Goal: Information Seeking & Learning: Learn about a topic

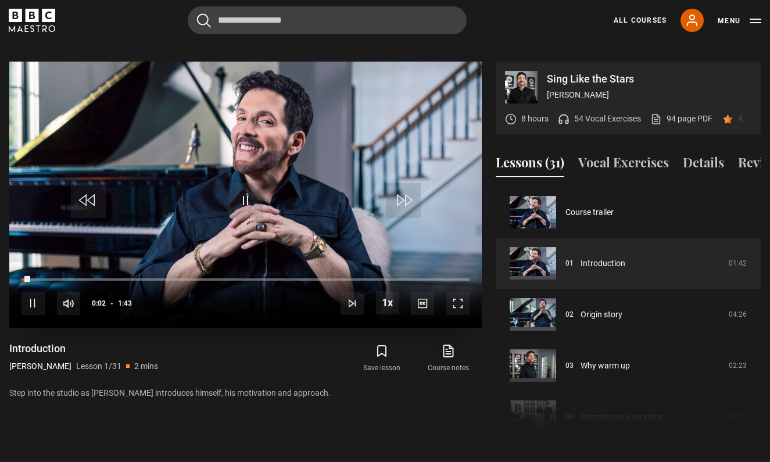
click at [459, 292] on span "Video Player" at bounding box center [458, 303] width 23 height 23
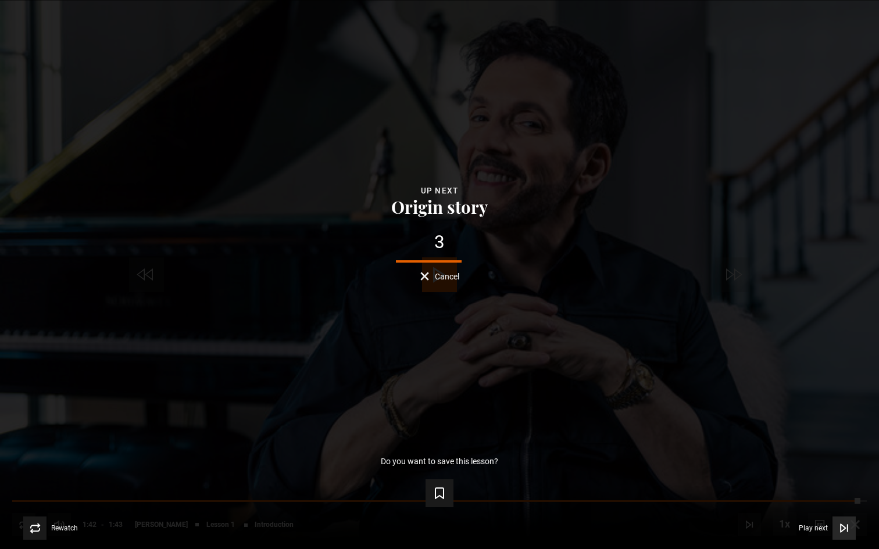
click at [770, 462] on span "Play next" at bounding box center [813, 528] width 29 height 7
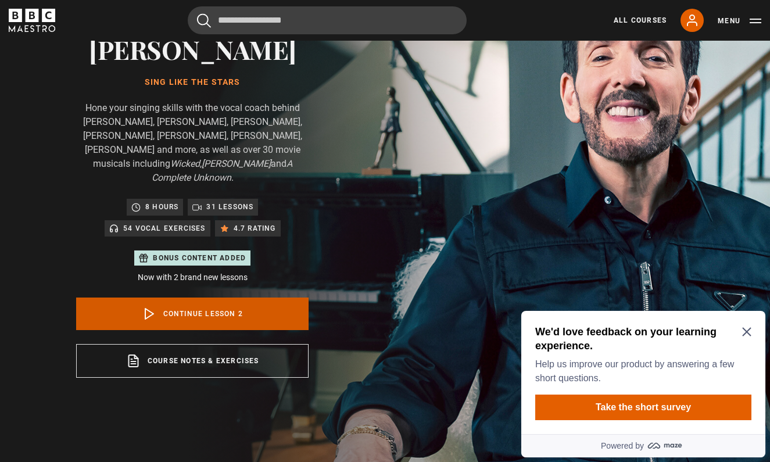
click at [176, 301] on link "Continue lesson 2" at bounding box center [192, 314] width 233 height 33
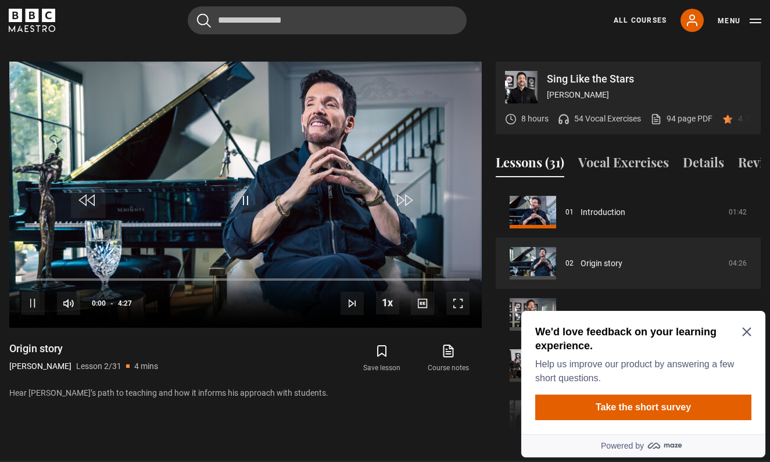
click at [745, 333] on icon "Close Maze Prompt" at bounding box center [746, 331] width 9 height 9
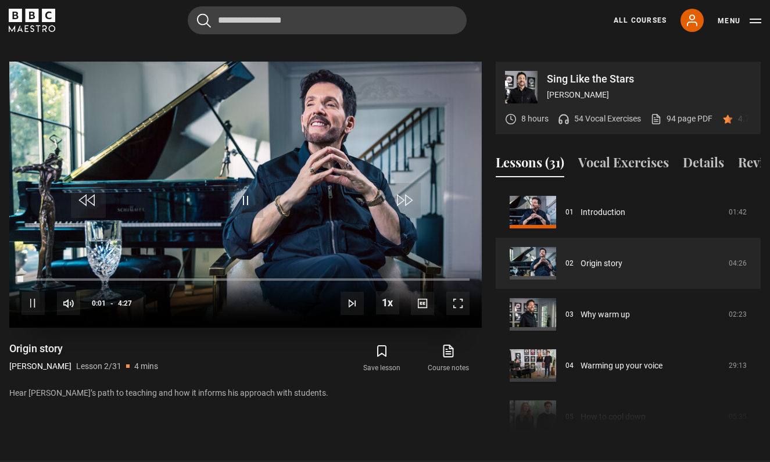
click at [456, 292] on span "Video Player" at bounding box center [458, 303] width 23 height 23
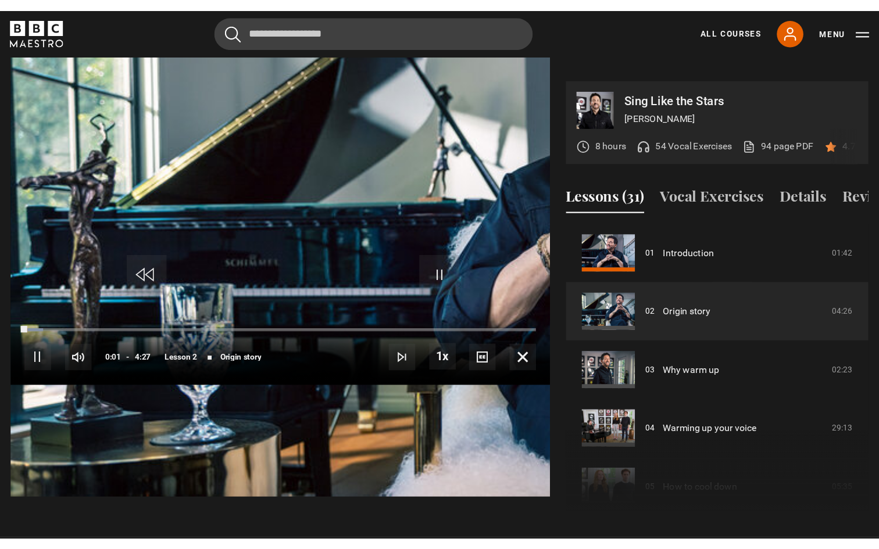
scroll to position [0, 0]
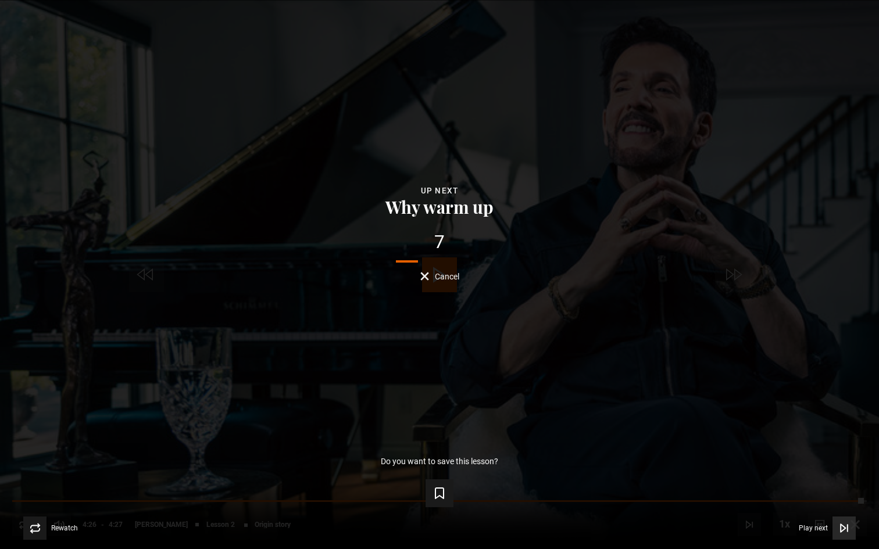
click at [770, 462] on button "Play next Play next" at bounding box center [827, 528] width 57 height 23
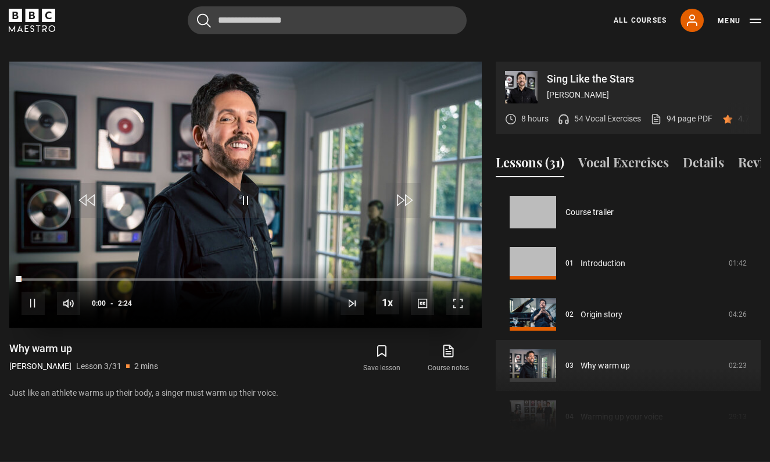
scroll to position [102, 0]
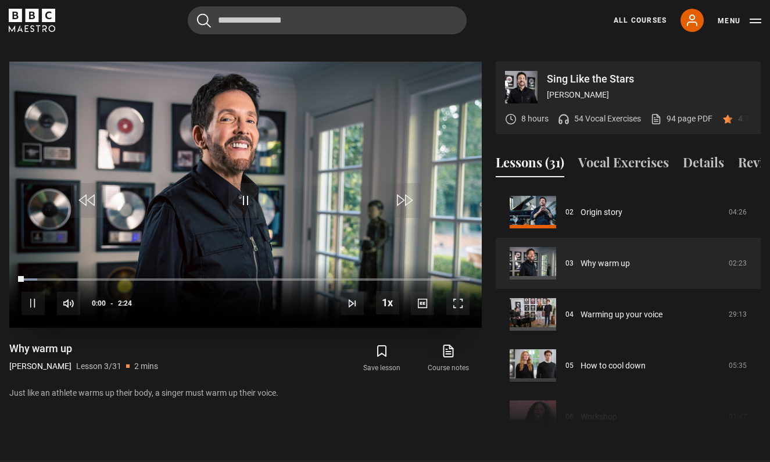
click at [459, 292] on span "Video Player" at bounding box center [458, 303] width 23 height 23
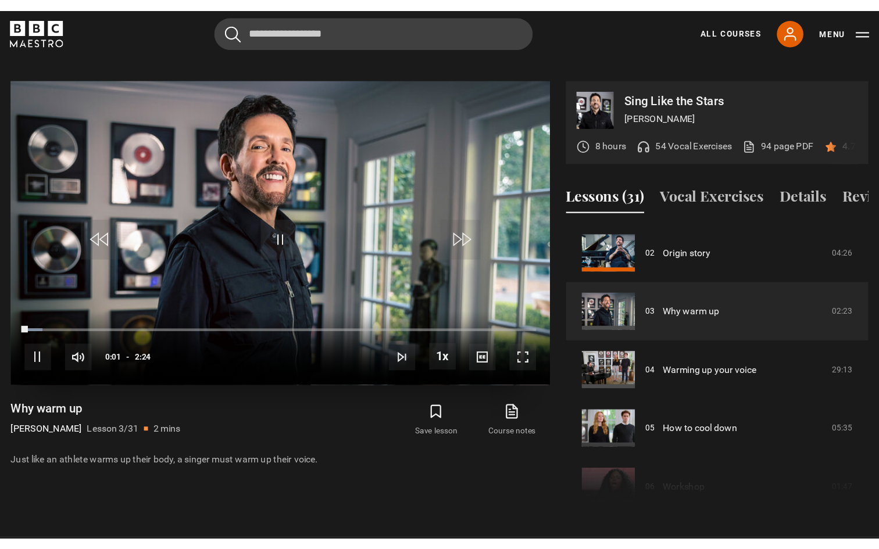
scroll to position [0, 0]
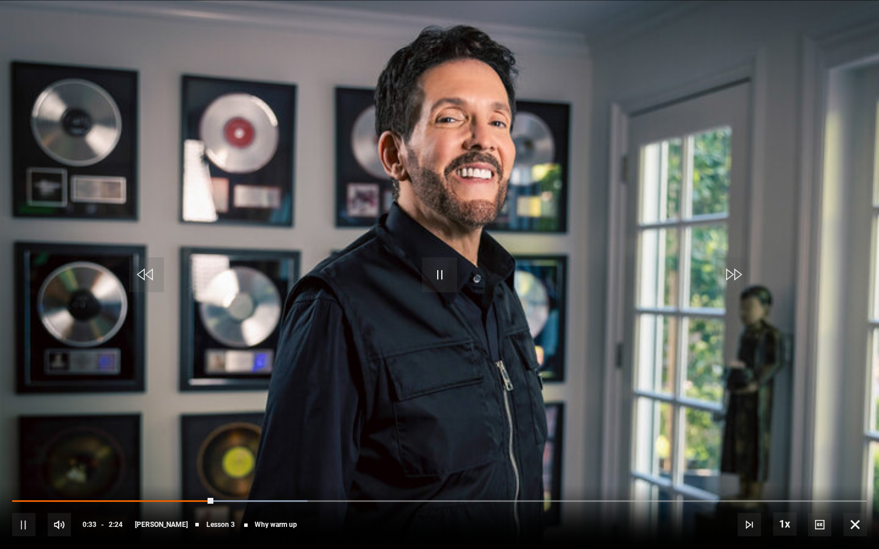
click at [149, 462] on div "10s Skip Back 10 seconds Pause 10s Skip Forward 10 seconds Loaded : 34.57% 0:33…" at bounding box center [439, 517] width 879 height 65
drag, startPoint x: 216, startPoint y: 506, endPoint x: 167, endPoint y: 505, distance: 49.4
click at [167, 462] on div "10s Skip Back 10 seconds Pause 10s Skip Forward 10 seconds Loaded : 35.25% 0:34…" at bounding box center [439, 517] width 879 height 65
drag, startPoint x: 228, startPoint y: 498, endPoint x: 180, endPoint y: 495, distance: 48.3
click at [180, 462] on div "10s Skip Back 10 seconds Pause 10s Skip Forward 10 seconds Loaded : 37.98% 0:36…" at bounding box center [439, 517] width 879 height 65
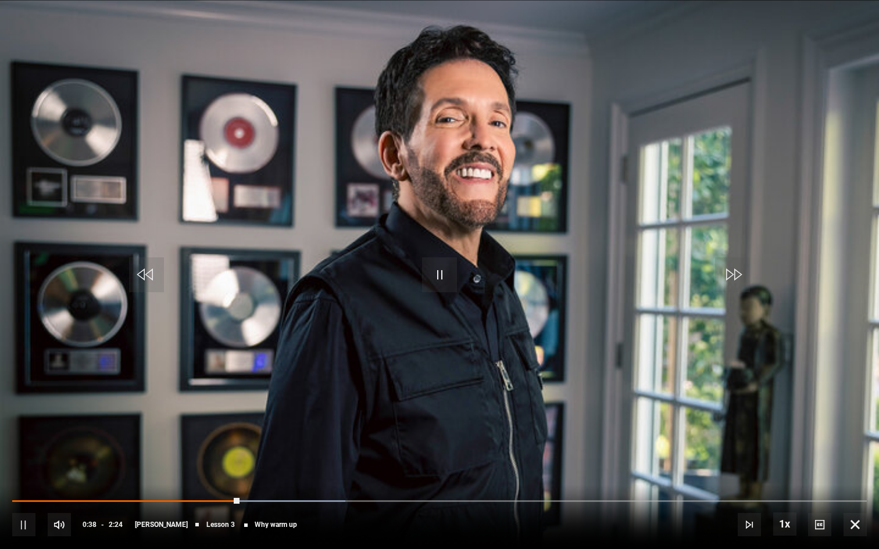
click at [387, 357] on video "Video Player" at bounding box center [439, 274] width 879 height 549
click at [140, 277] on span "Video Player" at bounding box center [146, 275] width 35 height 35
click at [152, 277] on span "Video Player" at bounding box center [146, 275] width 35 height 35
click at [442, 279] on span "Video Player" at bounding box center [439, 275] width 35 height 35
click at [140, 274] on span "Video Player" at bounding box center [146, 275] width 35 height 35
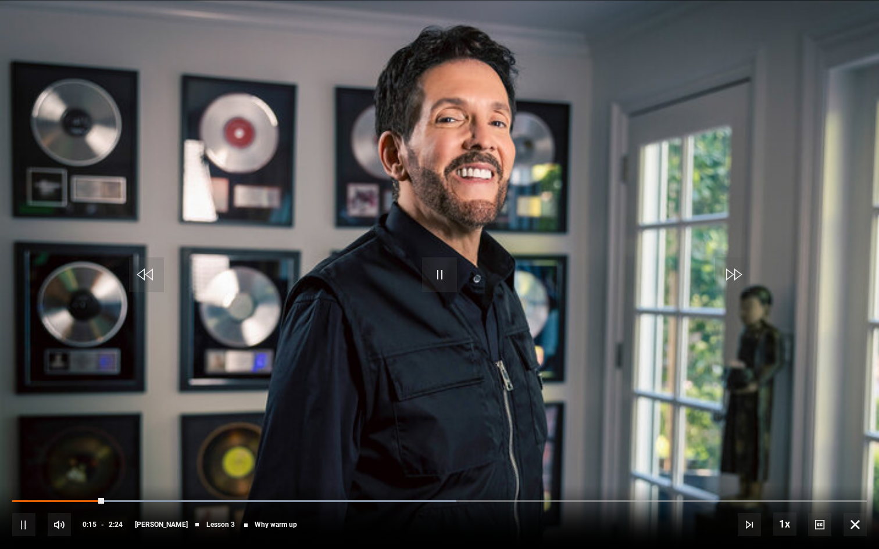
click at [140, 274] on span "Video Player" at bounding box center [146, 275] width 35 height 35
click at [153, 272] on span "Video Player" at bounding box center [146, 275] width 35 height 35
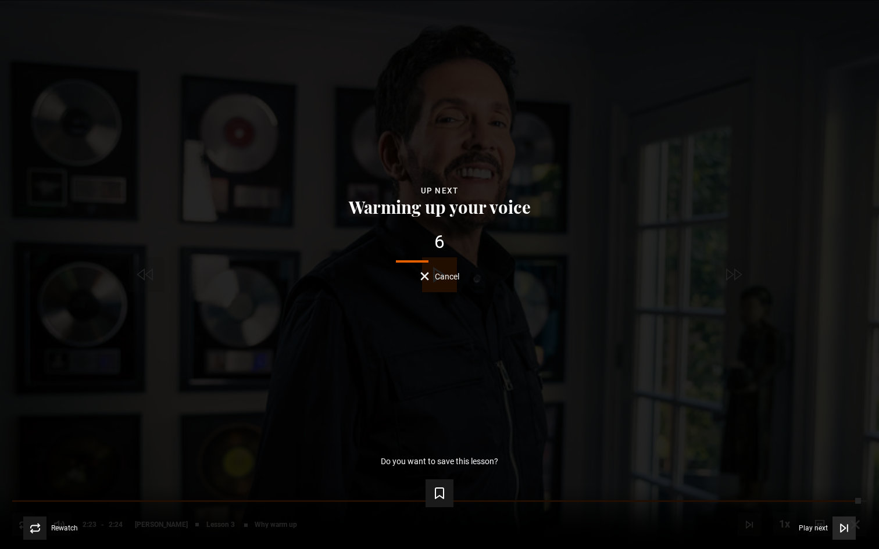
click at [770, 462] on span "Play next" at bounding box center [813, 528] width 29 height 7
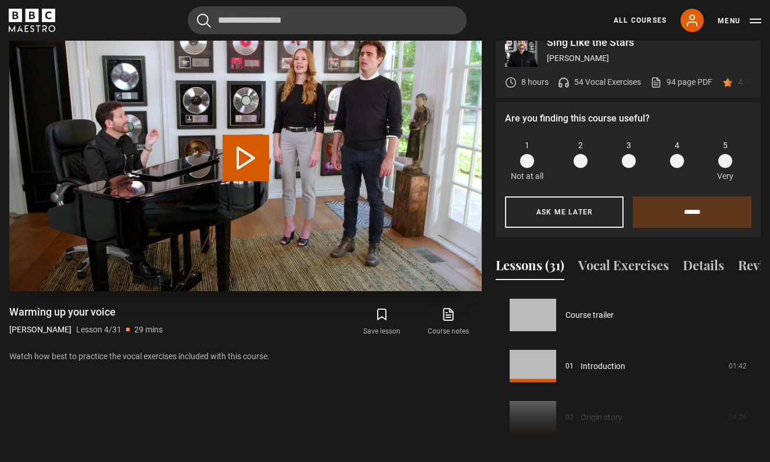
scroll to position [153, 0]
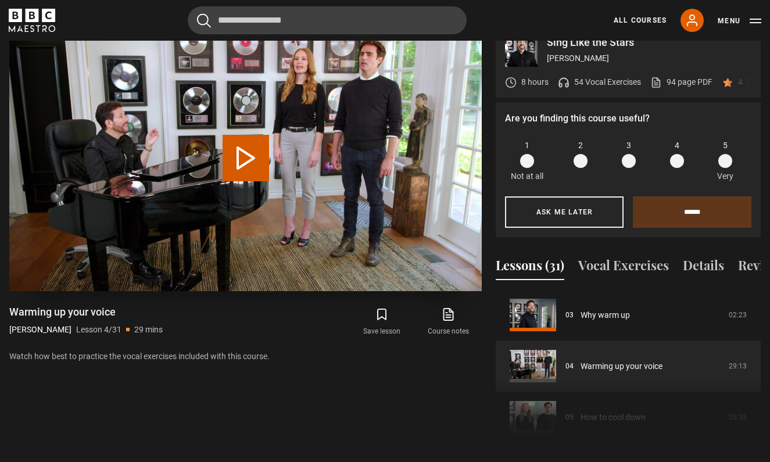
click at [246, 155] on button "Play Lesson Warming up your voice" at bounding box center [246, 158] width 47 height 47
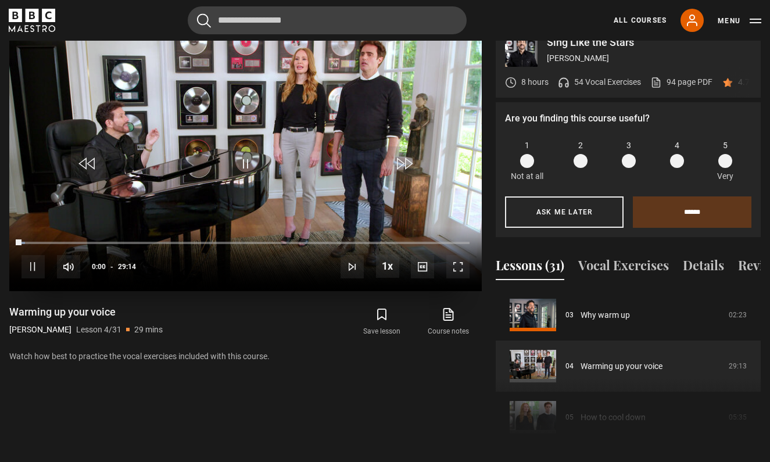
click at [462, 255] on span "Video Player" at bounding box center [458, 266] width 23 height 23
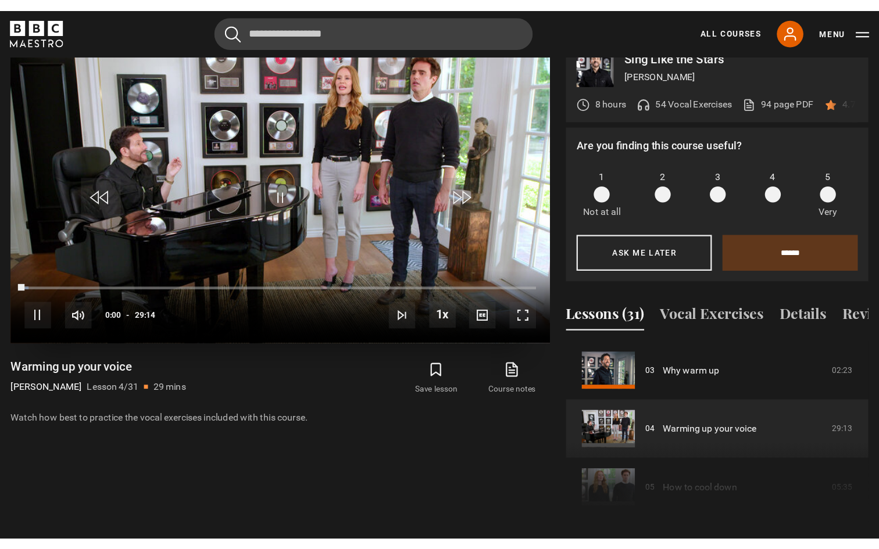
scroll to position [0, 0]
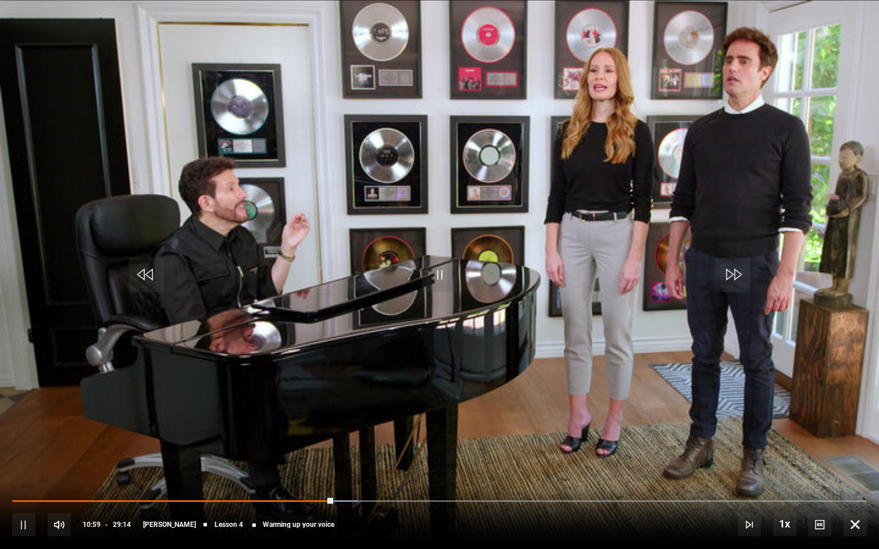
click at [444, 274] on span "Video Player" at bounding box center [439, 275] width 35 height 35
click at [444, 258] on span "Video Player" at bounding box center [439, 275] width 35 height 35
click at [442, 270] on span "Video Player" at bounding box center [439, 275] width 35 height 35
click at [143, 274] on span "Video Player" at bounding box center [146, 275] width 35 height 35
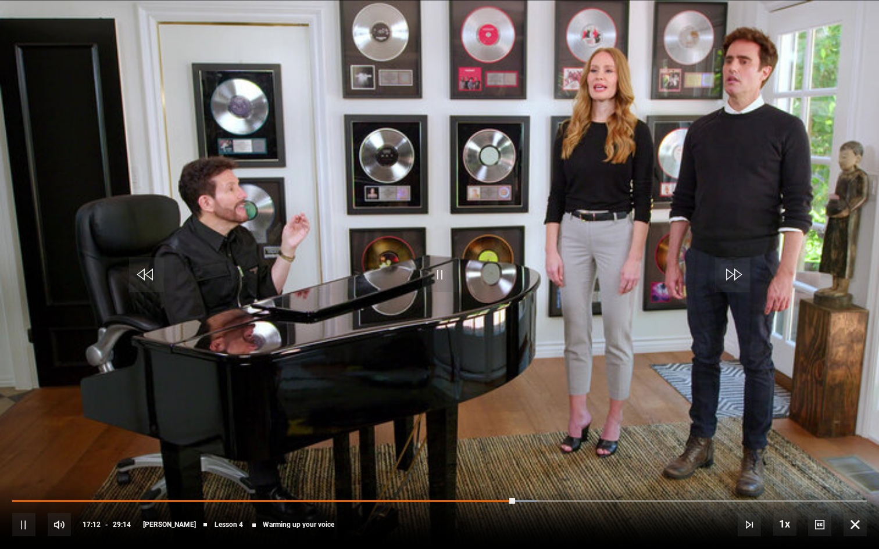
click at [143, 274] on span "Video Player" at bounding box center [146, 275] width 35 height 35
click at [441, 271] on span "Video Player" at bounding box center [439, 275] width 35 height 35
click at [145, 272] on span "Video Player" at bounding box center [146, 275] width 35 height 35
click at [432, 277] on span "Video Player" at bounding box center [439, 275] width 35 height 35
click at [442, 279] on span "Video Player" at bounding box center [439, 275] width 35 height 35
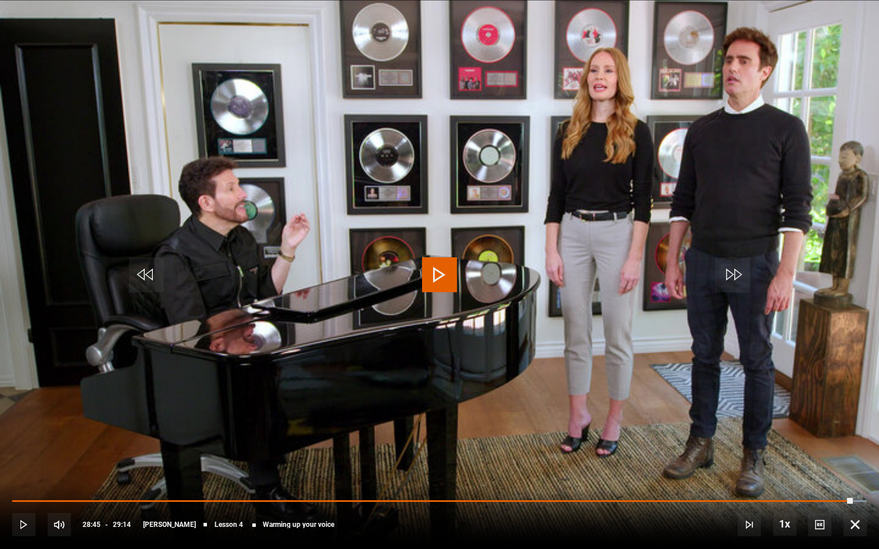
click at [442, 279] on span "Video Player" at bounding box center [439, 275] width 35 height 35
click at [442, 277] on span "Video Player" at bounding box center [439, 275] width 35 height 35
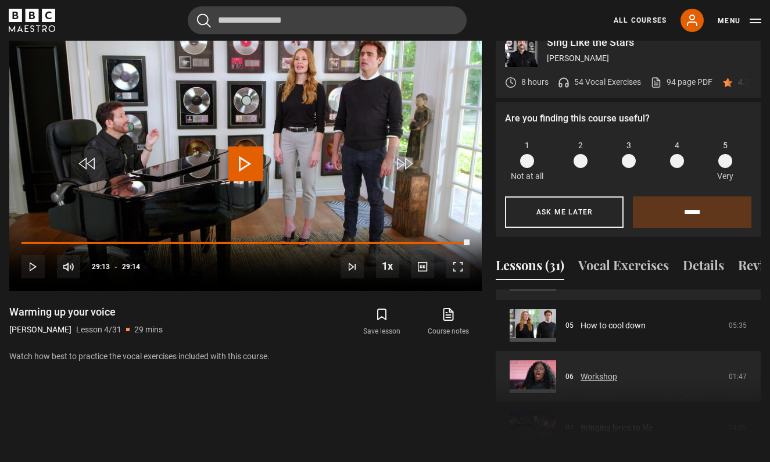
scroll to position [243, 0]
